Goal: Obtain resource: Download file/media

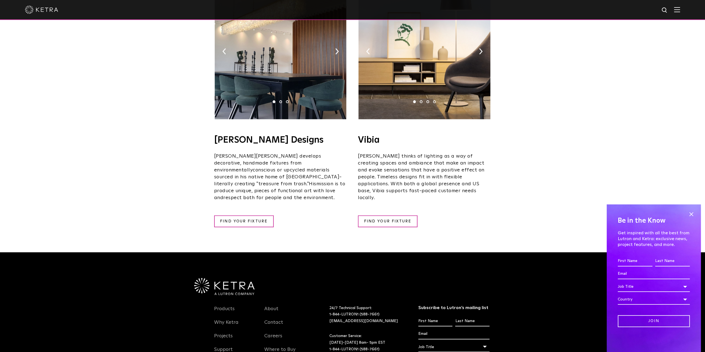
scroll to position [990, 0]
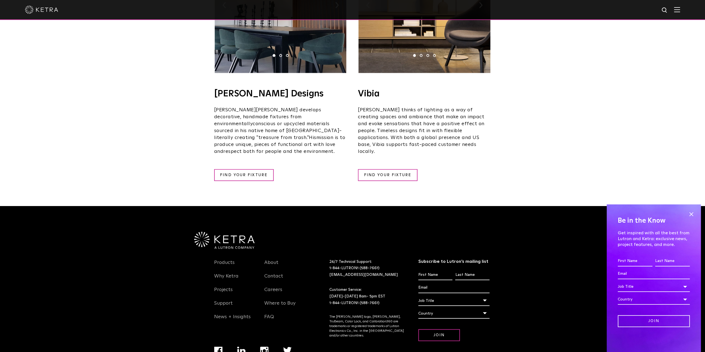
click at [680, 12] on img at bounding box center [677, 9] width 6 height 5
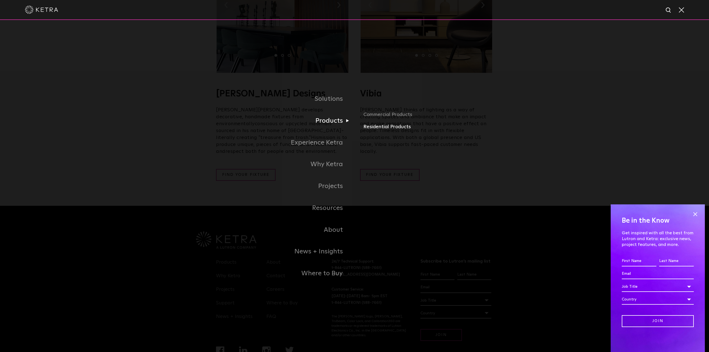
click at [379, 127] on link "Residential Products" at bounding box center [428, 127] width 130 height 8
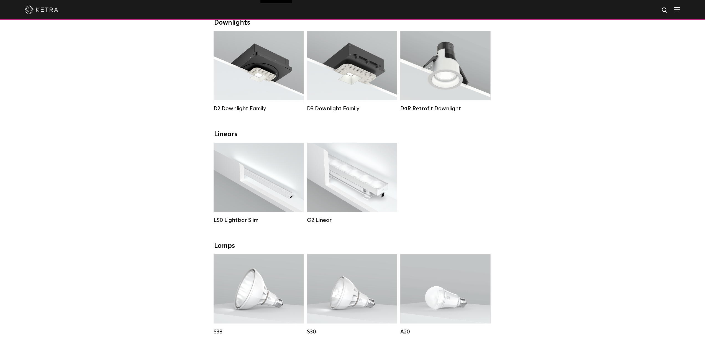
scroll to position [83, 0]
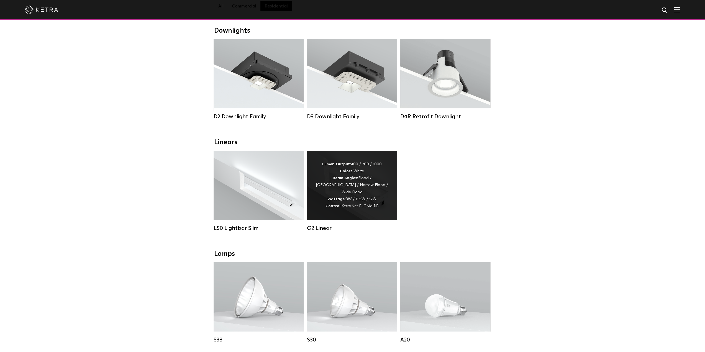
click at [337, 204] on strong "Control:" at bounding box center [333, 206] width 16 height 4
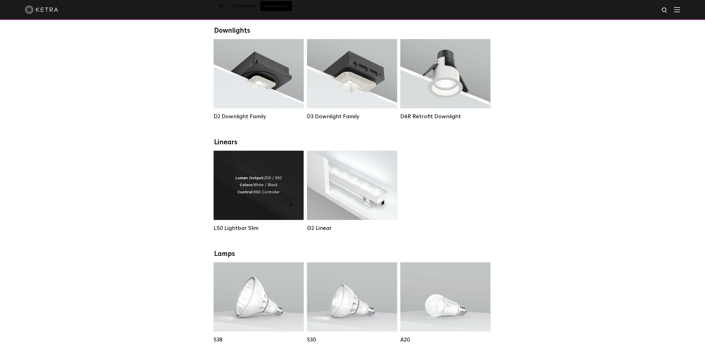
click at [247, 178] on div "Lumen Output: 200 / 350 Colors: White / Black Control: X96 Controller" at bounding box center [259, 185] width 90 height 69
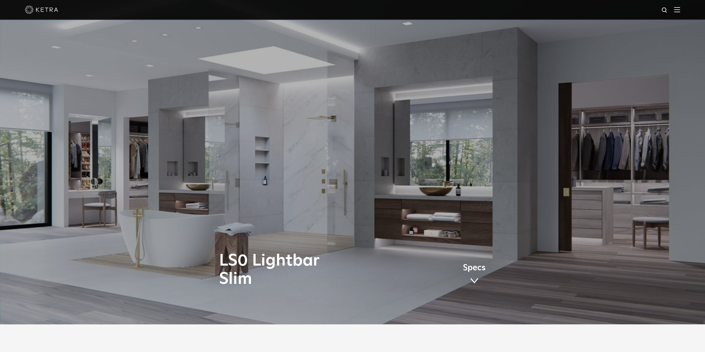
scroll to position [111, 0]
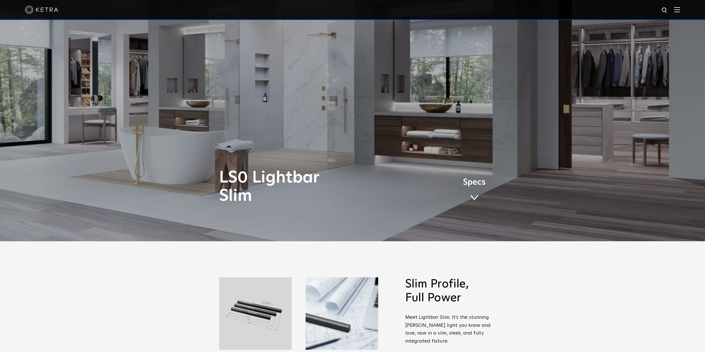
click at [471, 197] on span at bounding box center [474, 198] width 8 height 6
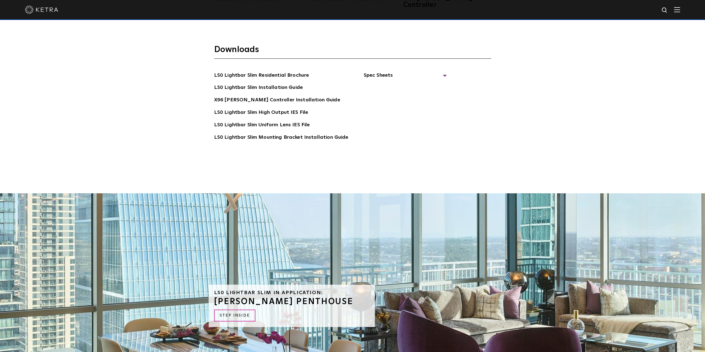
scroll to position [1425, 0]
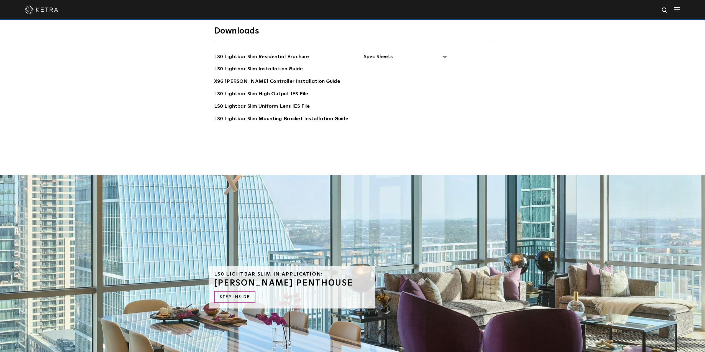
click at [376, 53] on span "Spec Sheets" at bounding box center [404, 59] width 83 height 12
click at [283, 53] on link "LS0 Lightbar Slim Residential Brochure" at bounding box center [261, 57] width 95 height 9
